Goal: Task Accomplishment & Management: Complete application form

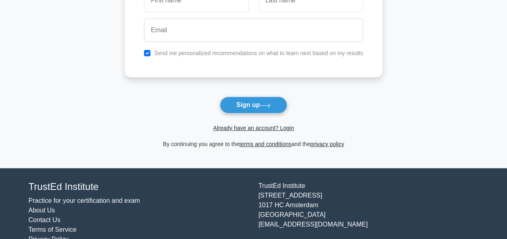
scroll to position [114, 0]
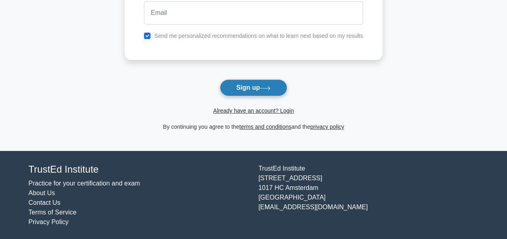
click at [275, 84] on button "Sign up" at bounding box center [254, 87] width 68 height 17
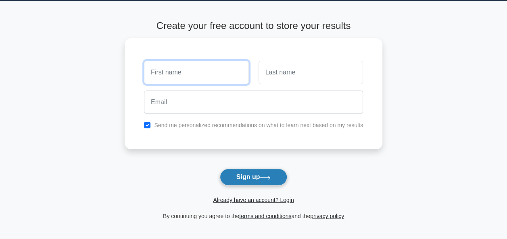
scroll to position [0, 0]
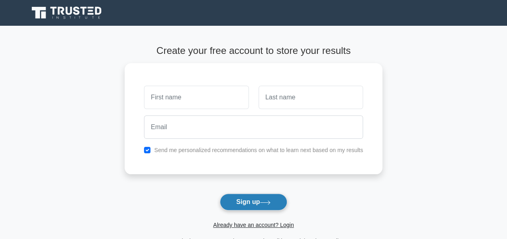
click at [256, 205] on button "Sign up" at bounding box center [254, 202] width 68 height 17
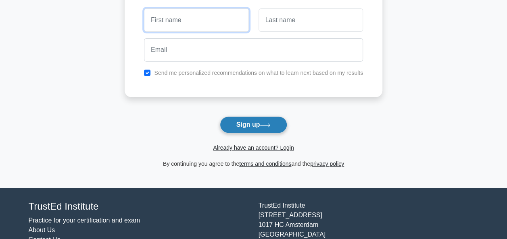
scroll to position [81, 0]
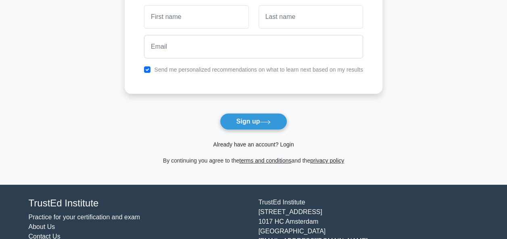
click at [287, 146] on link "Already have an account? Login" at bounding box center [253, 144] width 81 height 6
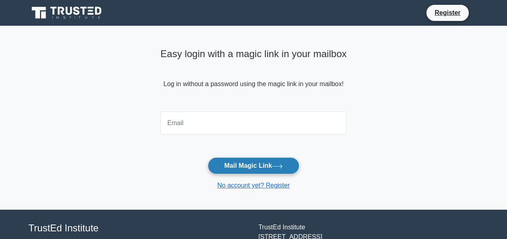
click at [240, 160] on button "Mail Magic Link" at bounding box center [254, 166] width 92 height 17
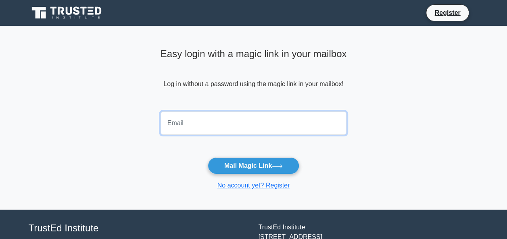
click at [267, 123] on input "email" at bounding box center [253, 123] width 186 height 23
